Goal: Navigation & Orientation: Find specific page/section

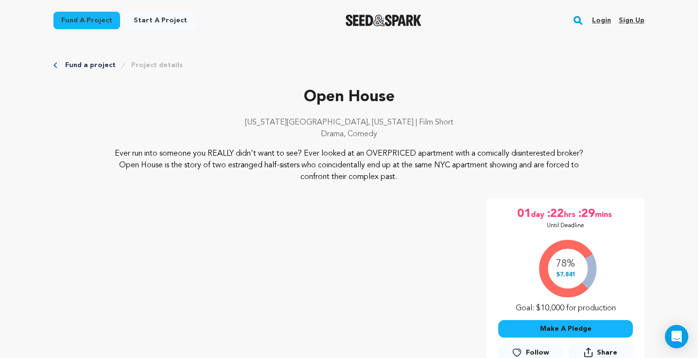
click at [595, 19] on link "Login" at bounding box center [601, 21] width 19 height 16
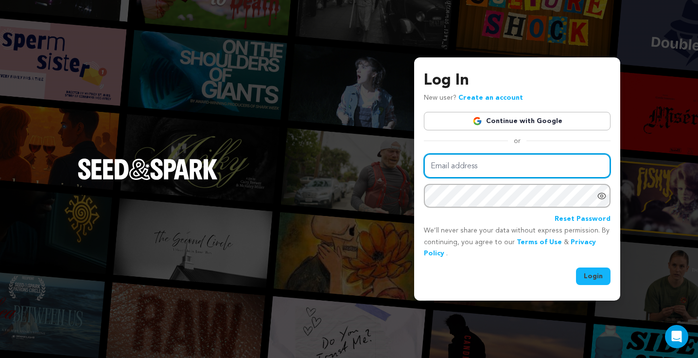
click at [479, 168] on input "Email address" at bounding box center [517, 166] width 187 height 25
type input "[EMAIL_ADDRESS][DOMAIN_NAME]"
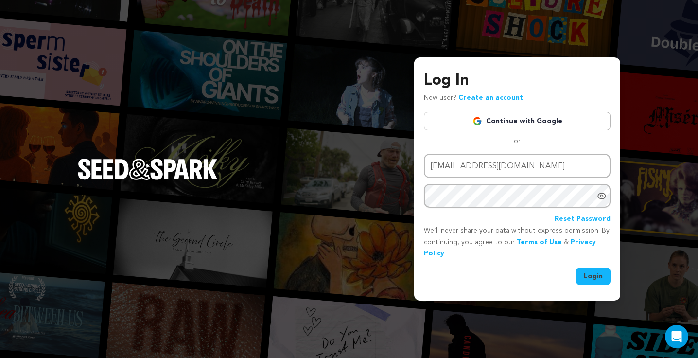
click at [591, 283] on button "Login" at bounding box center [593, 275] width 35 height 17
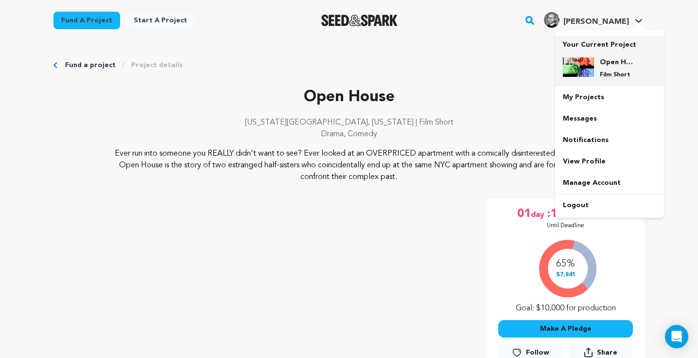
click at [607, 61] on h4 "Open House" at bounding box center [617, 62] width 35 height 10
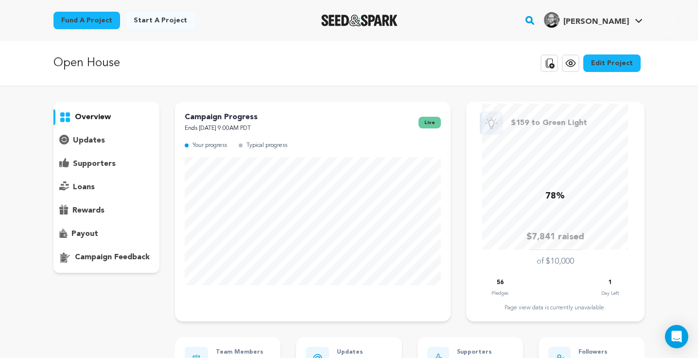
click at [96, 158] on p "supporters" at bounding box center [94, 164] width 43 height 12
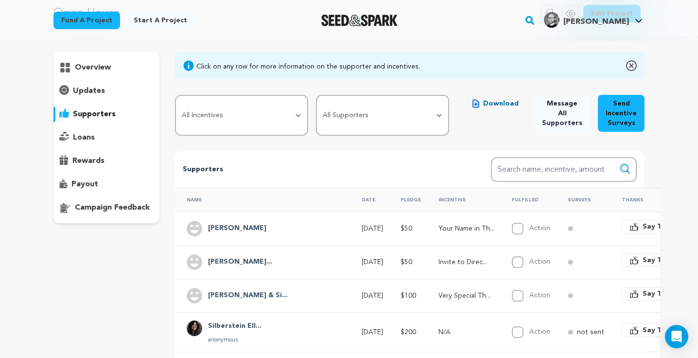
scroll to position [52, 0]
